Goal: Find specific page/section: Find specific page/section

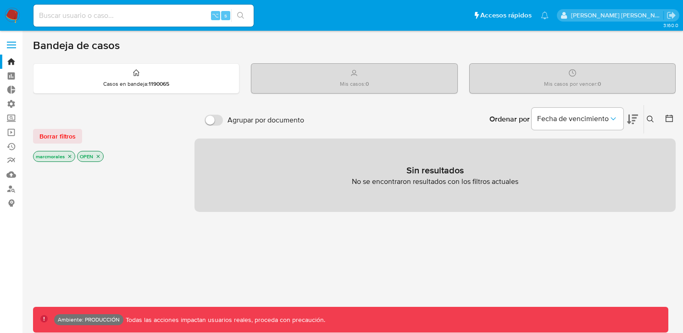
click at [10, 45] on span at bounding box center [11, 44] width 9 height 1
click at [0, 0] on input "checkbox" at bounding box center [0, 0] width 0 height 0
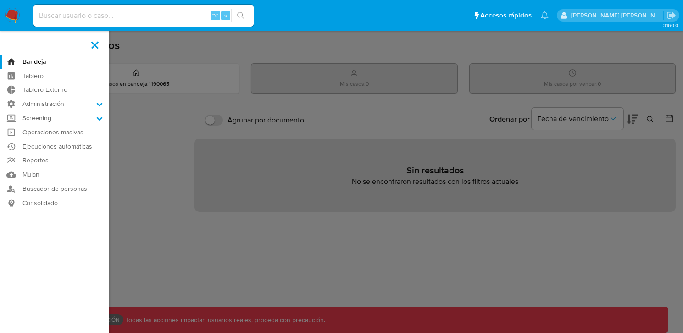
click at [10, 45] on aside "Bandeja Tablero Tablero Externo Administración Reglas Roles Usuarios Equipos Co…" at bounding box center [54, 279] width 109 height 558
click at [99, 114] on label "Screening" at bounding box center [54, 118] width 109 height 14
click at [0, 0] on input "Screening" at bounding box center [0, 0] width 0 height 0
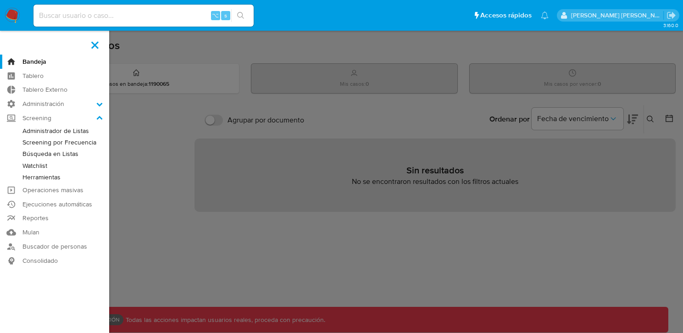
click at [57, 129] on link "Administrador de Listas" at bounding box center [54, 130] width 109 height 11
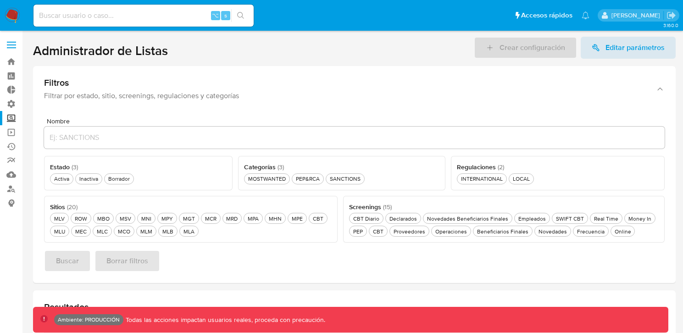
click at [52, 171] on span "Estado ( 3 )" at bounding box center [64, 166] width 28 height 9
click at [55, 177] on div "Activa Activa" at bounding box center [61, 179] width 19 height 8
click at [383, 219] on button "CBT Diario CBT Diario" at bounding box center [366, 218] width 34 height 11
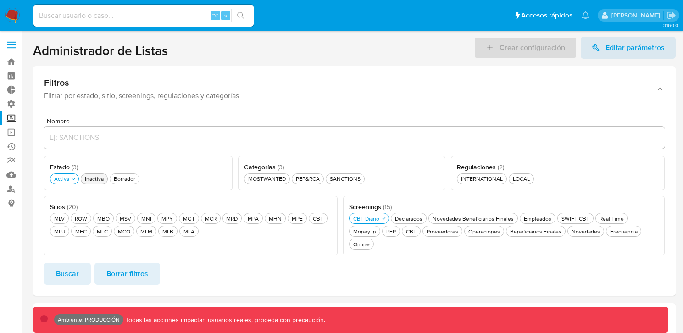
click at [100, 177] on div "Inactiva Inactiva" at bounding box center [94, 179] width 22 height 8
click at [122, 177] on div "Borrador Borrador" at bounding box center [129, 179] width 25 height 8
click at [55, 274] on button "Buscar" at bounding box center [67, 274] width 47 height 22
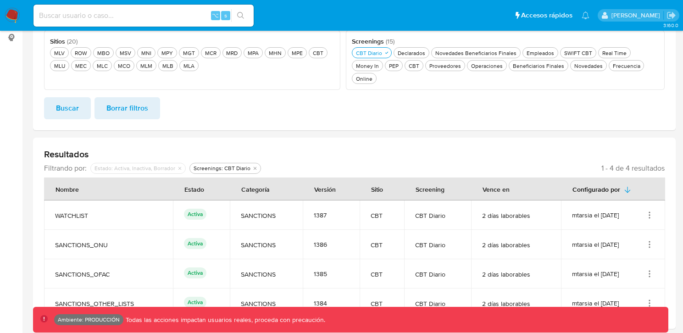
scroll to position [200, 0]
